Goal: Task Accomplishment & Management: Manage account settings

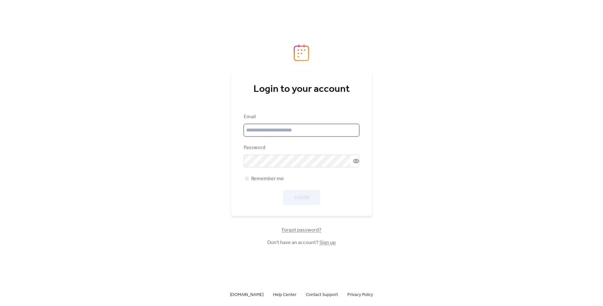
click at [295, 128] on input "email" at bounding box center [302, 130] width 116 height 13
type input "**********"
click at [254, 178] on span "Remember me" at bounding box center [267, 179] width 33 height 8
click at [323, 197] on div "Login" at bounding box center [302, 197] width 116 height 15
click at [315, 196] on button "Login" at bounding box center [301, 197] width 37 height 15
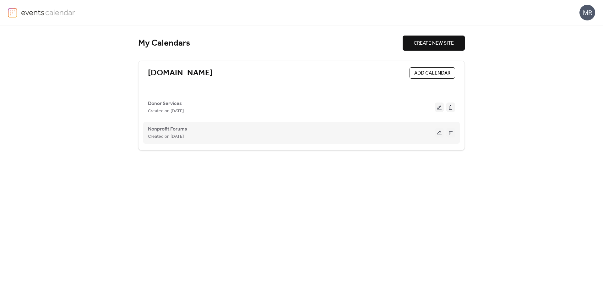
click at [235, 129] on div "Nonprofit Forums Created on [DATE]" at bounding box center [291, 132] width 287 height 15
click at [236, 126] on div "Nonprofit Forums Created on [DATE]" at bounding box center [291, 132] width 287 height 15
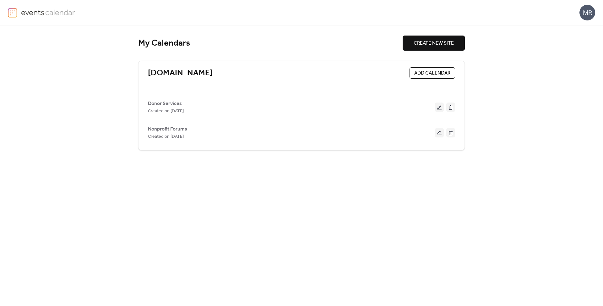
click at [583, 16] on div "MR" at bounding box center [587, 13] width 16 height 16
click at [581, 30] on span "Account" at bounding box center [575, 28] width 19 height 8
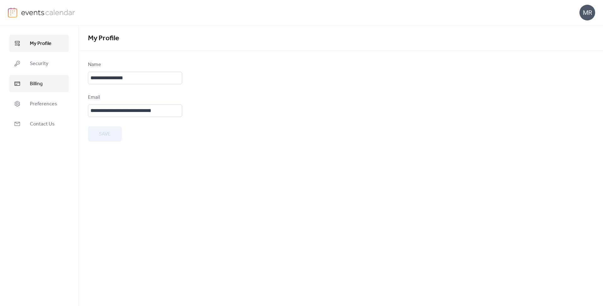
click at [33, 81] on span "Billing" at bounding box center [36, 84] width 13 height 8
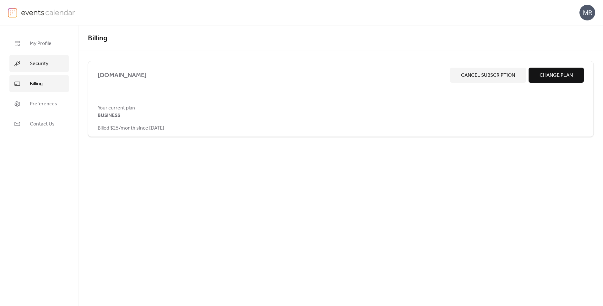
click at [38, 64] on span "Security" at bounding box center [39, 64] width 19 height 8
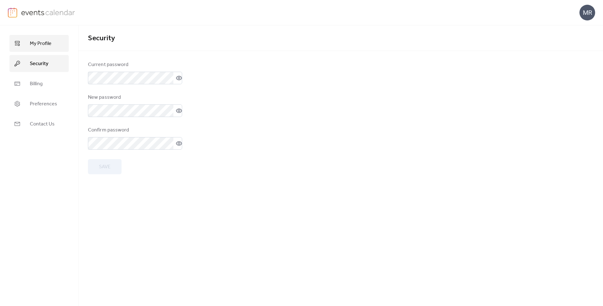
click at [34, 48] on link "My Profile" at bounding box center [38, 43] width 59 height 17
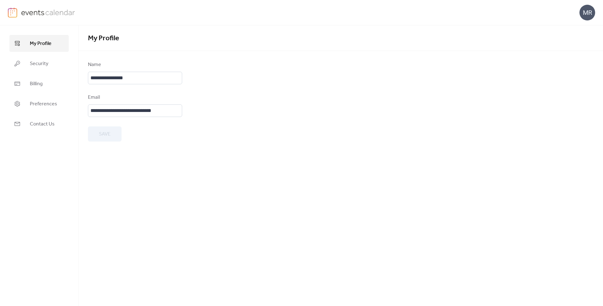
click at [35, 94] on ul "My Profile Security Billing Preferences Contact Us" at bounding box center [38, 83] width 59 height 97
click at [37, 100] on span "Preferences" at bounding box center [43, 104] width 27 height 8
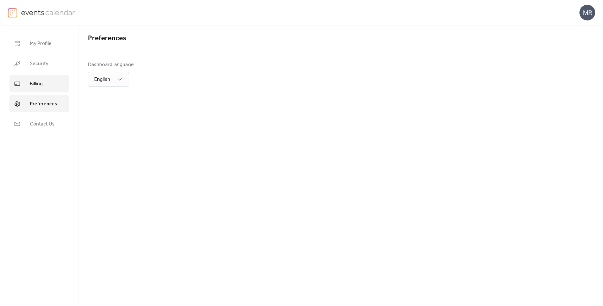
click at [43, 81] on link "Billing" at bounding box center [38, 83] width 59 height 17
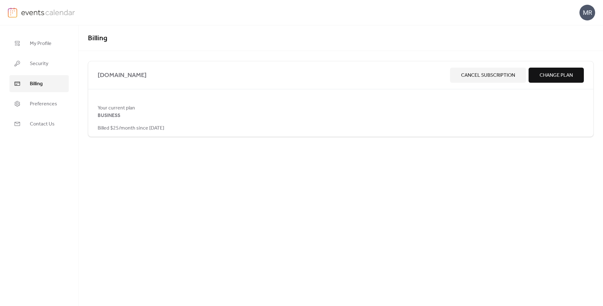
click at [162, 62] on div "[DOMAIN_NAME] Cancel Subscription Change Plan" at bounding box center [340, 75] width 505 height 28
click at [593, 12] on div "MR" at bounding box center [587, 13] width 16 height 16
click at [106, 132] on span "Billed $25/month since [DATE]" at bounding box center [131, 128] width 67 height 8
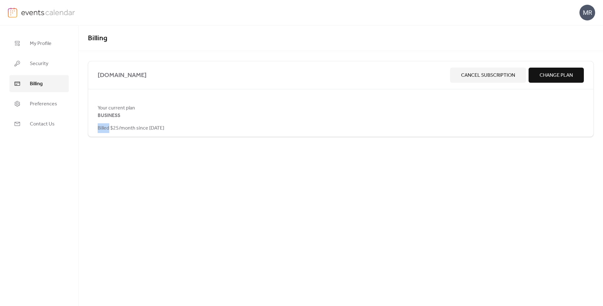
click at [106, 132] on span "Billed $25/month since [DATE]" at bounding box center [131, 128] width 67 height 8
click at [45, 103] on span "Preferences" at bounding box center [43, 104] width 27 height 8
